Goal: Register for event/course

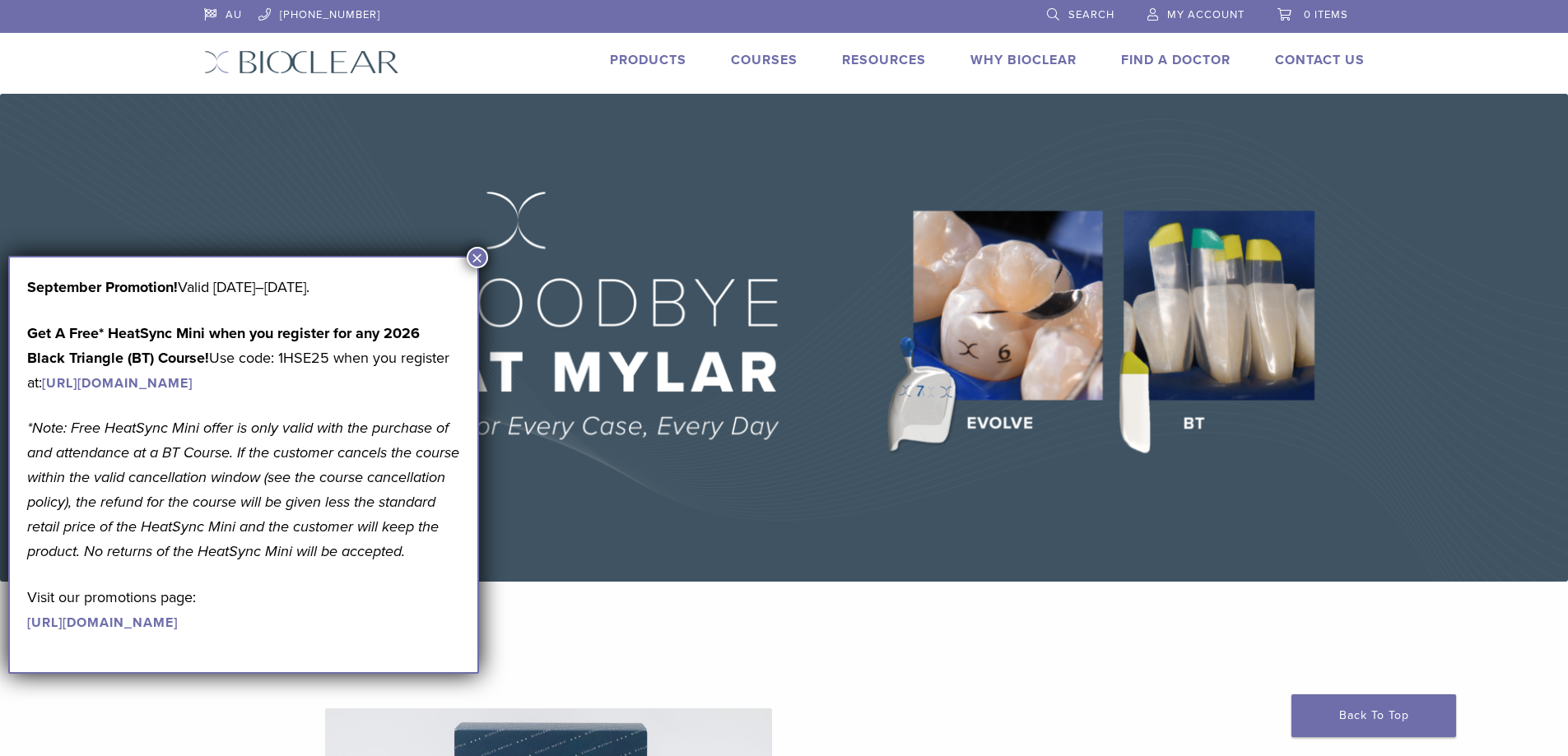
click at [473, 260] on button "×" at bounding box center [478, 258] width 22 height 22
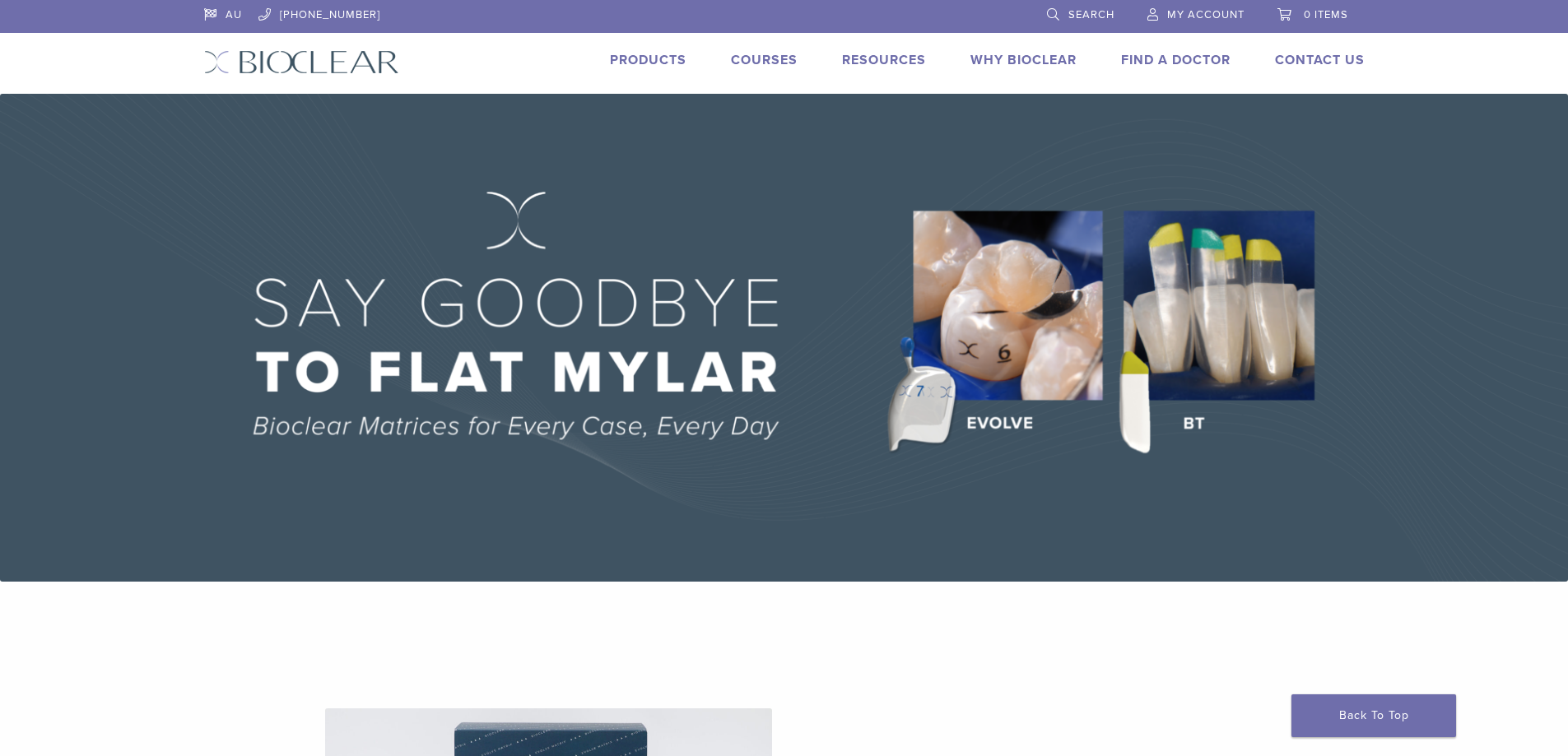
click at [766, 62] on link "Courses" at bounding box center [764, 60] width 67 height 17
click at [764, 61] on link "Courses" at bounding box center [764, 60] width 67 height 17
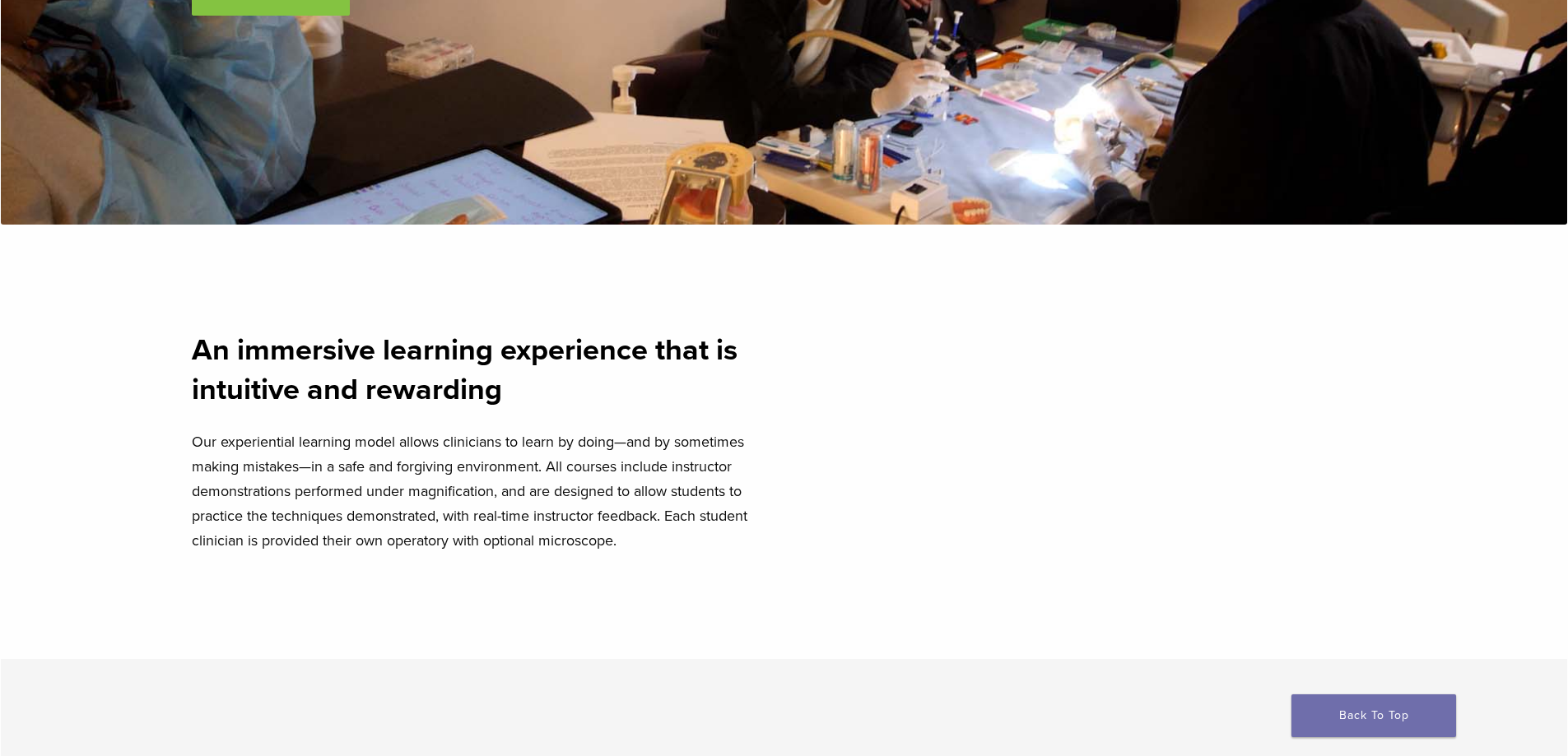
scroll to position [740, 0]
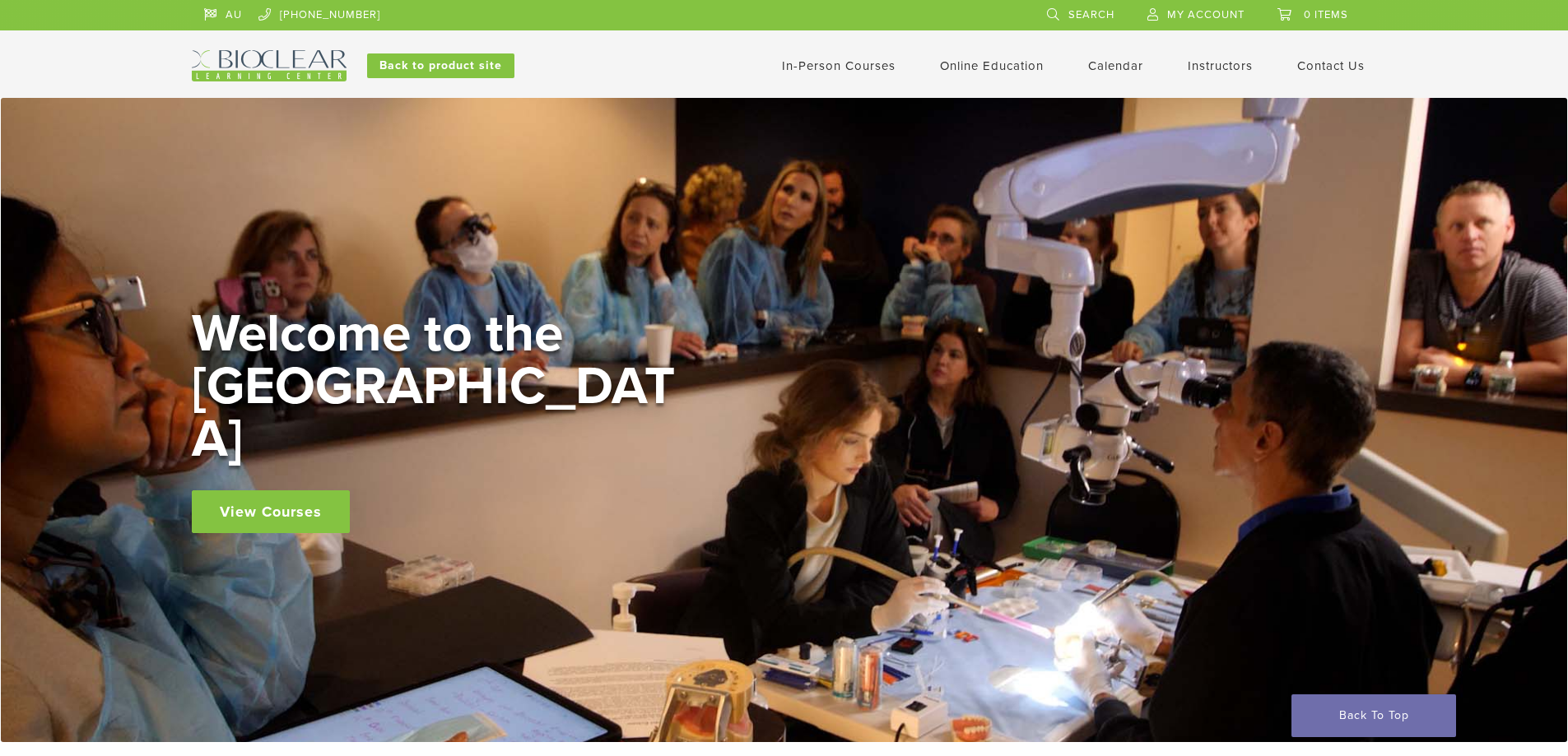
click at [857, 70] on link "In-Person Courses" at bounding box center [839, 66] width 114 height 15
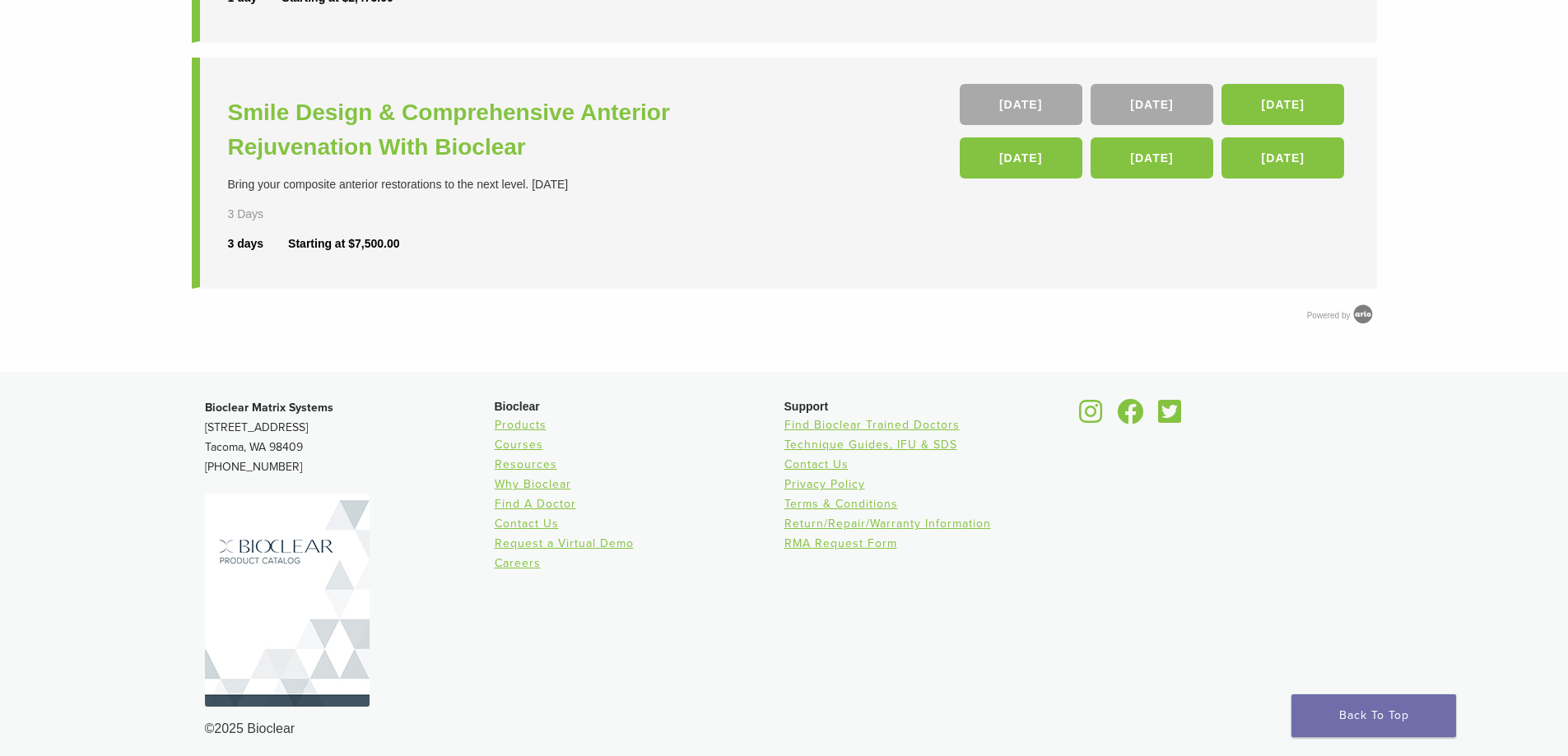
scroll to position [875, 0]
